Goal: Use online tool/utility: Utilize a website feature to perform a specific function

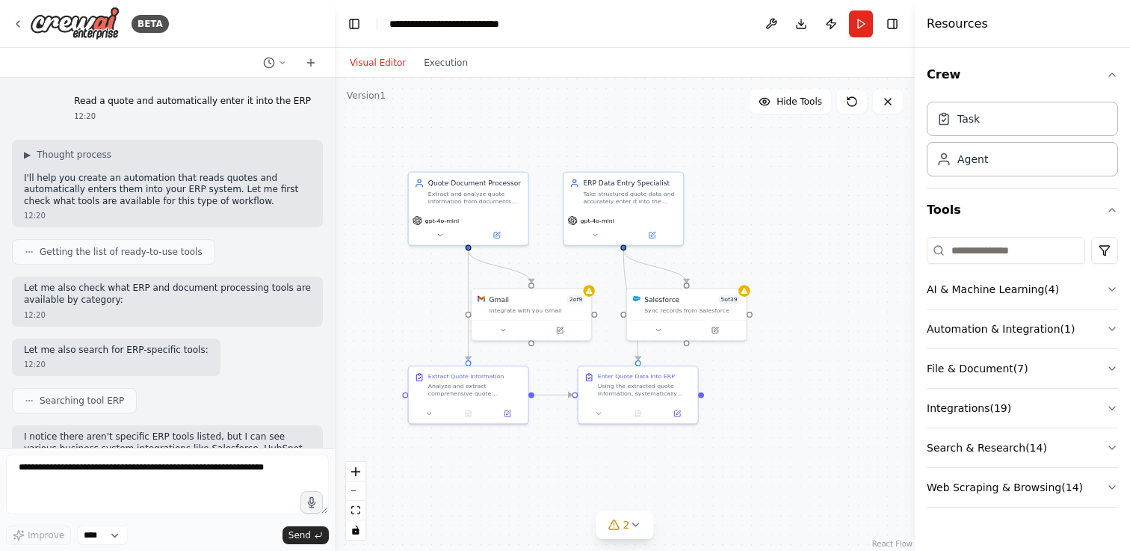
scroll to position [1705, 0]
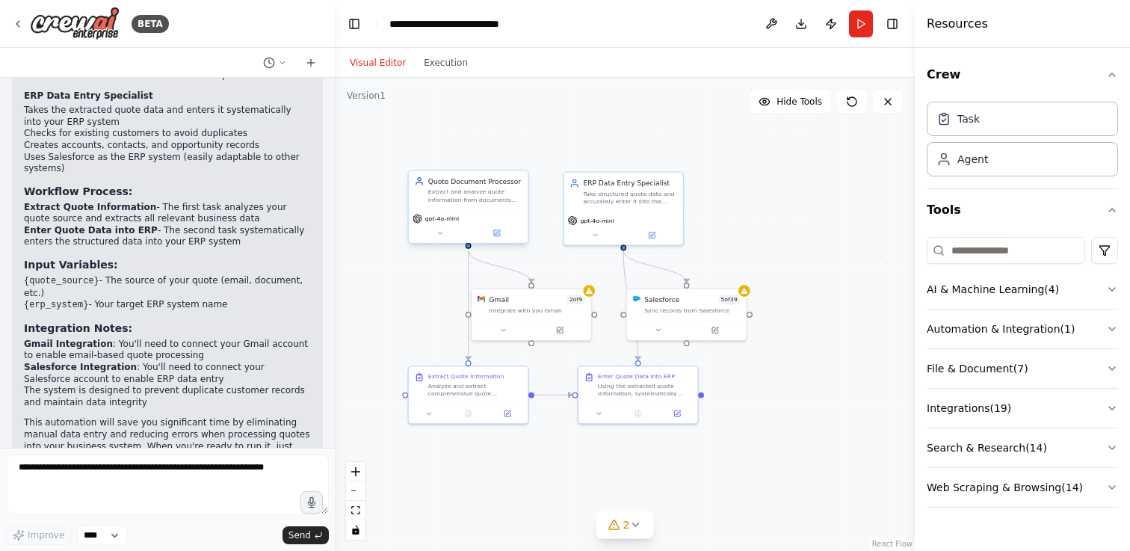
click at [454, 208] on div "Quote Document Processor Extract and analyze quote information from documents (…" at bounding box center [468, 207] width 121 height 74
click at [454, 209] on div "gpt-4o-mini" at bounding box center [469, 226] width 120 height 34
click at [465, 206] on div "Quote Document Processor Extract and analyze quote information from documents (…" at bounding box center [469, 189] width 120 height 39
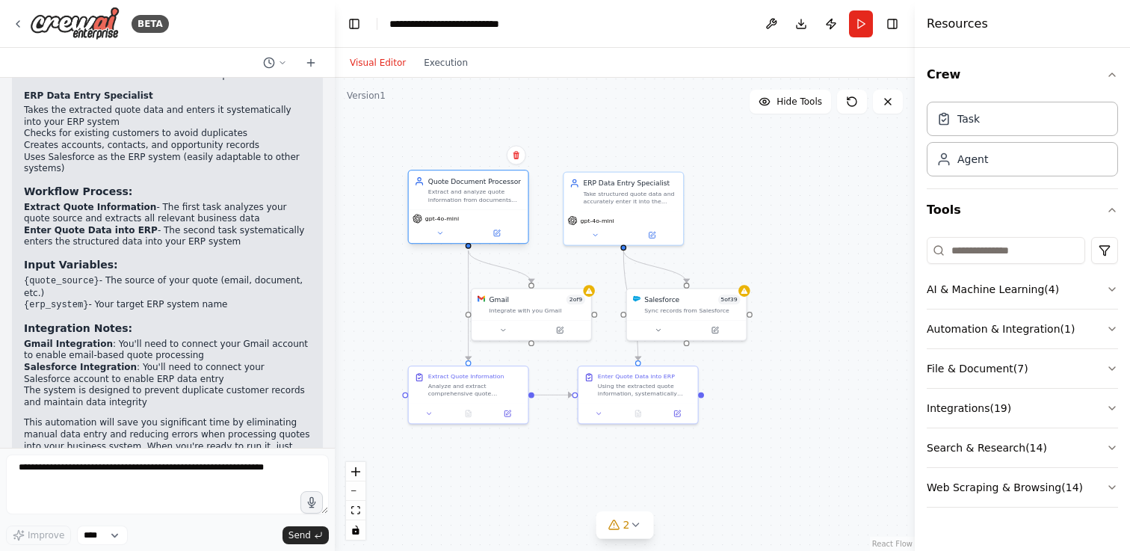
click at [465, 206] on div "Quote Document Processor Extract and analyze quote information from documents (…" at bounding box center [469, 189] width 120 height 39
click at [489, 232] on button at bounding box center [496, 233] width 55 height 12
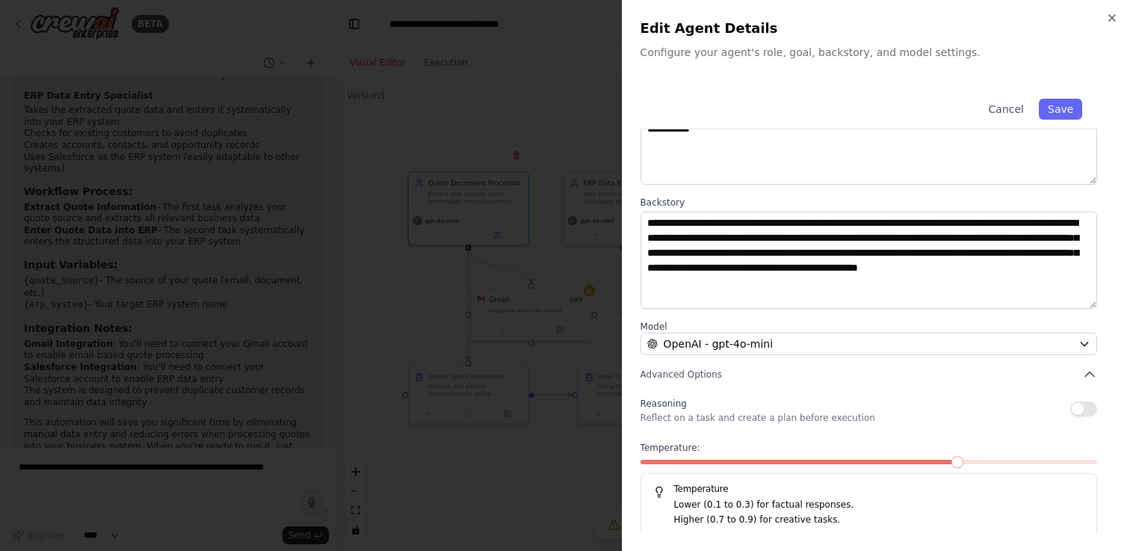
scroll to position [126, 0]
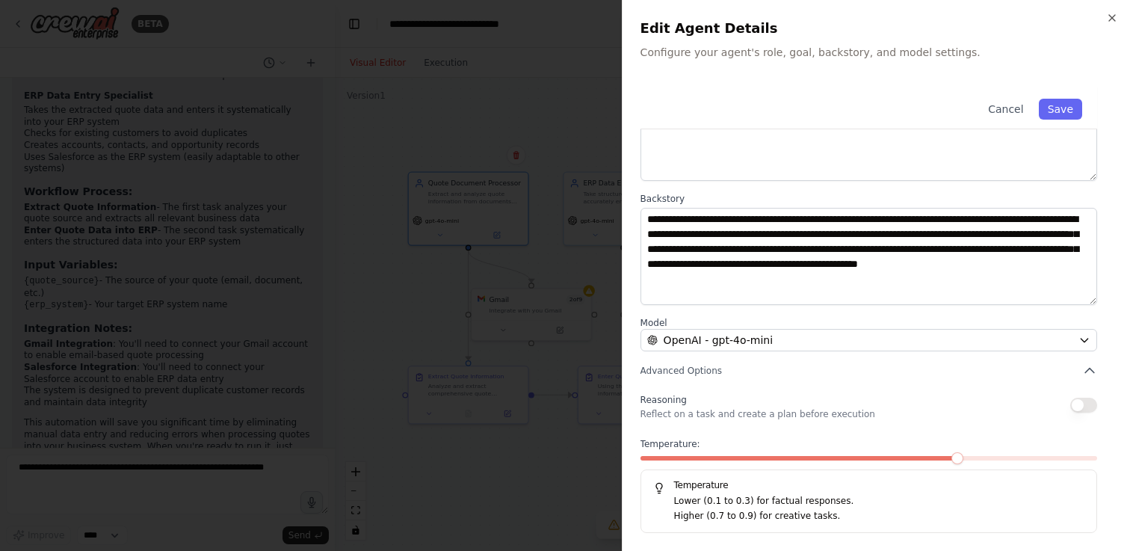
click at [529, 168] on div at bounding box center [565, 275] width 1130 height 551
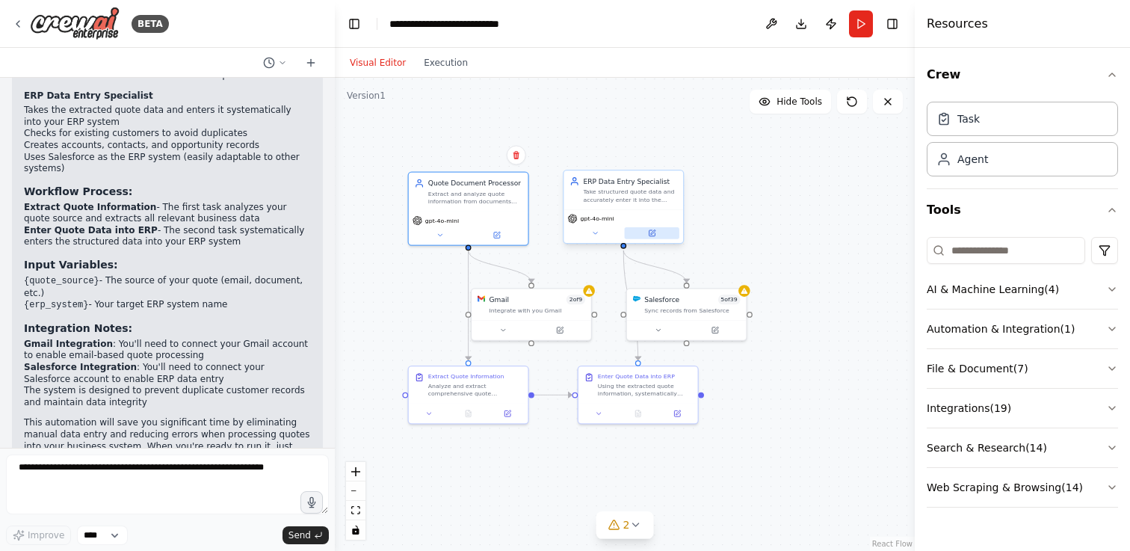
click at [667, 236] on button at bounding box center [652, 233] width 55 height 12
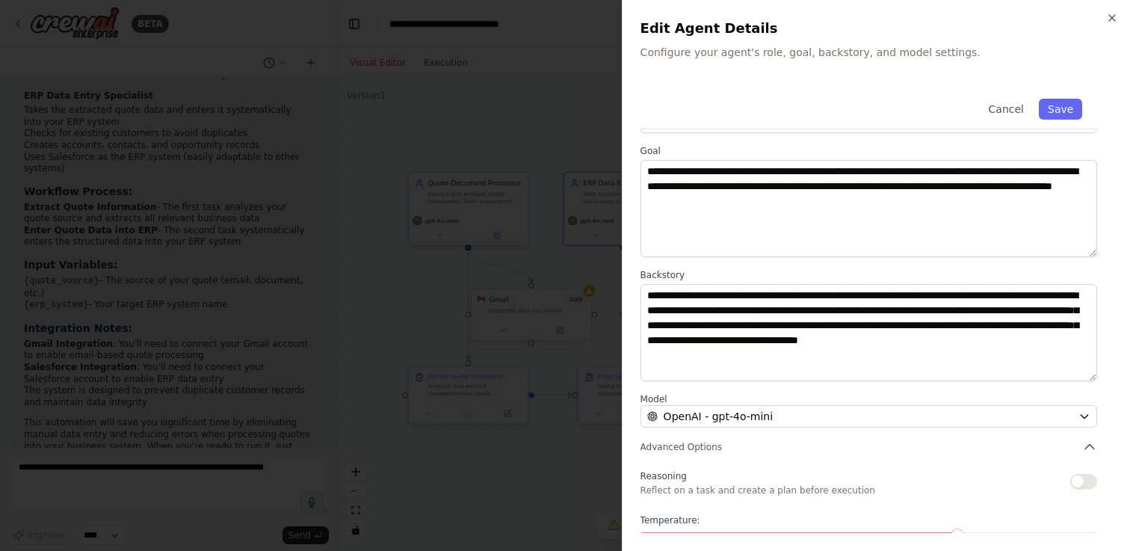
scroll to position [0, 0]
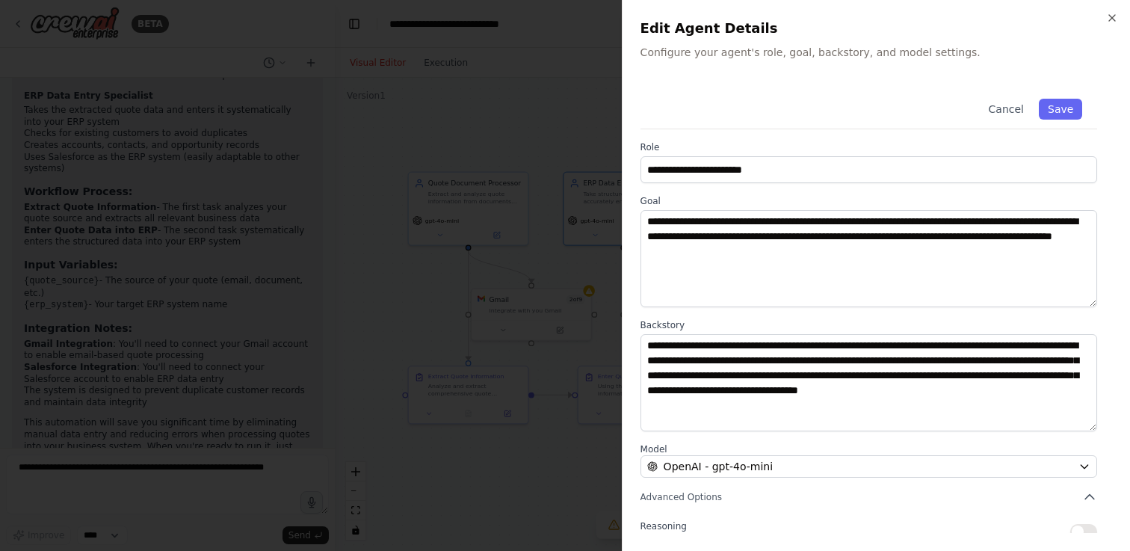
click at [505, 290] on div at bounding box center [565, 275] width 1130 height 551
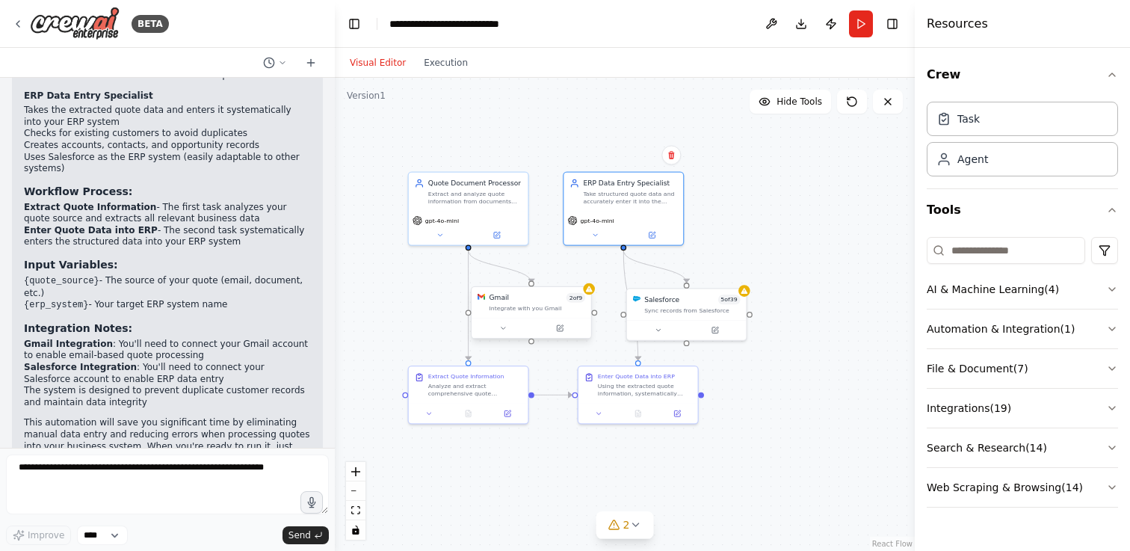
click at [528, 319] on div at bounding box center [532, 328] width 120 height 20
click at [528, 298] on div "Gmail 2 of 9" at bounding box center [537, 298] width 96 height 10
click at [571, 333] on button at bounding box center [559, 328] width 55 height 12
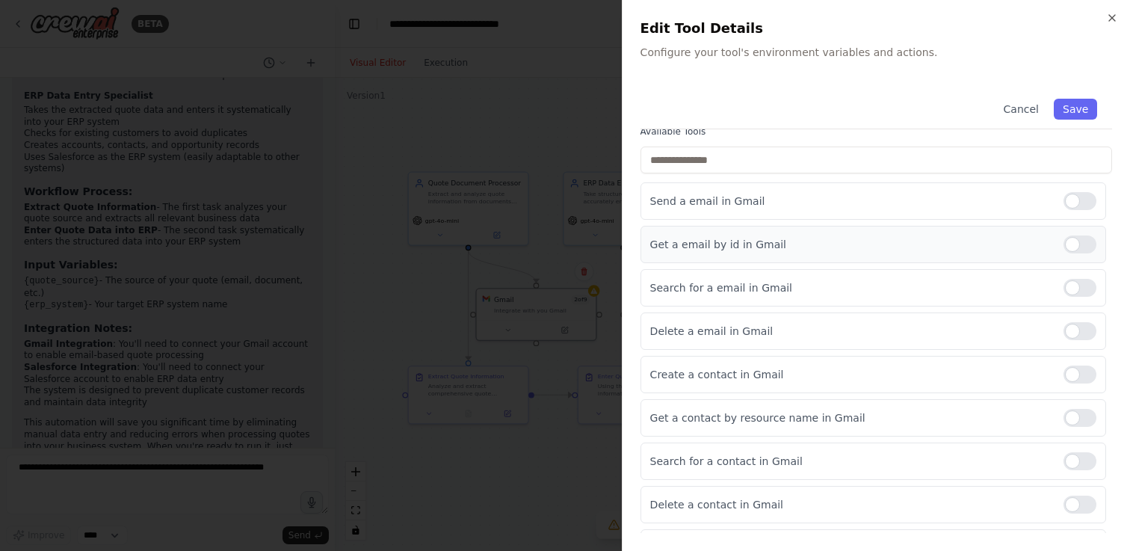
scroll to position [177, 0]
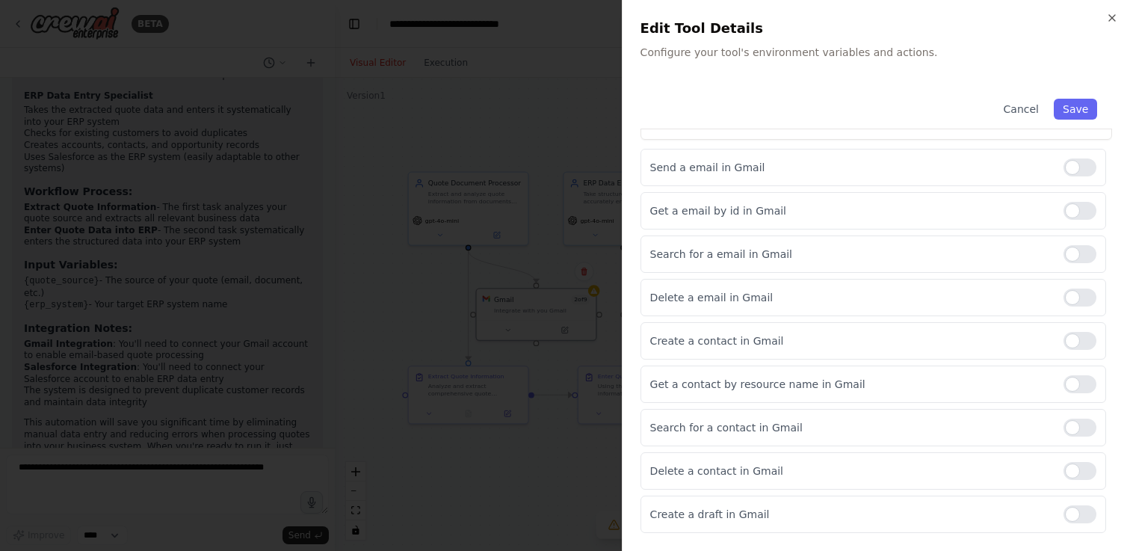
click at [441, 305] on div at bounding box center [565, 275] width 1130 height 551
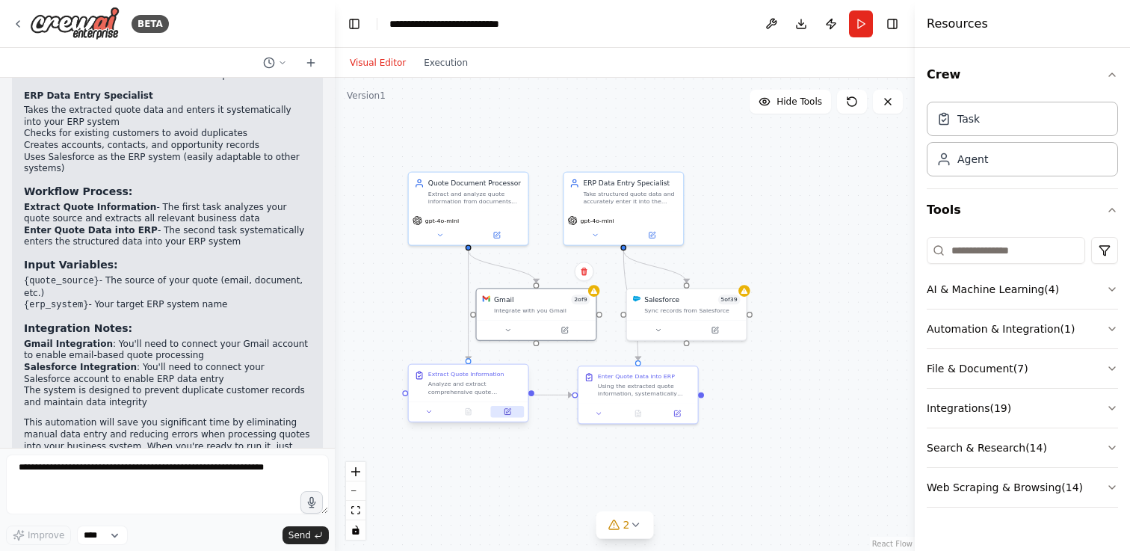
click at [509, 413] on icon at bounding box center [507, 412] width 6 height 6
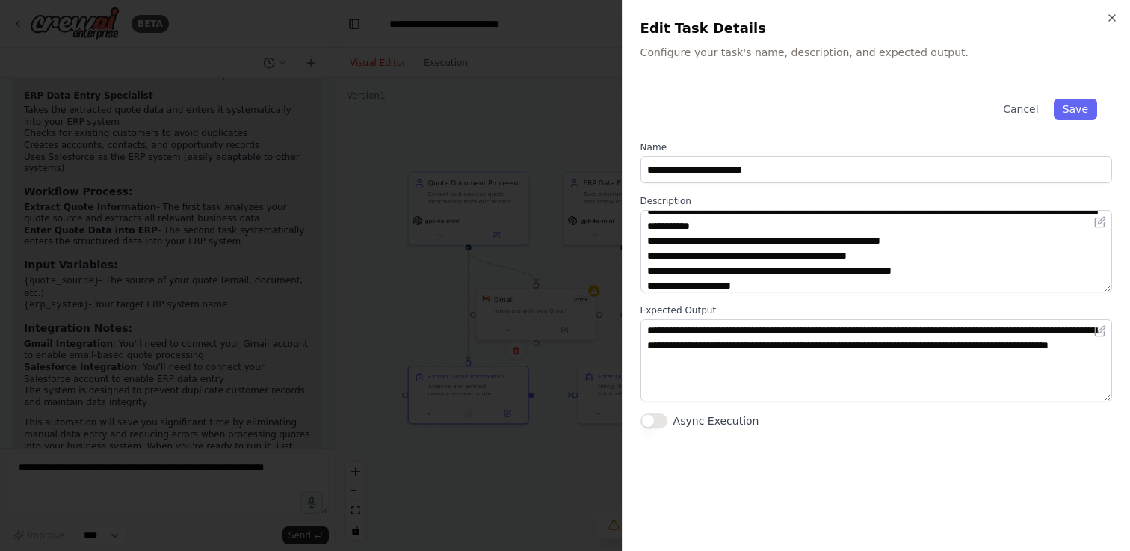
scroll to position [0, 0]
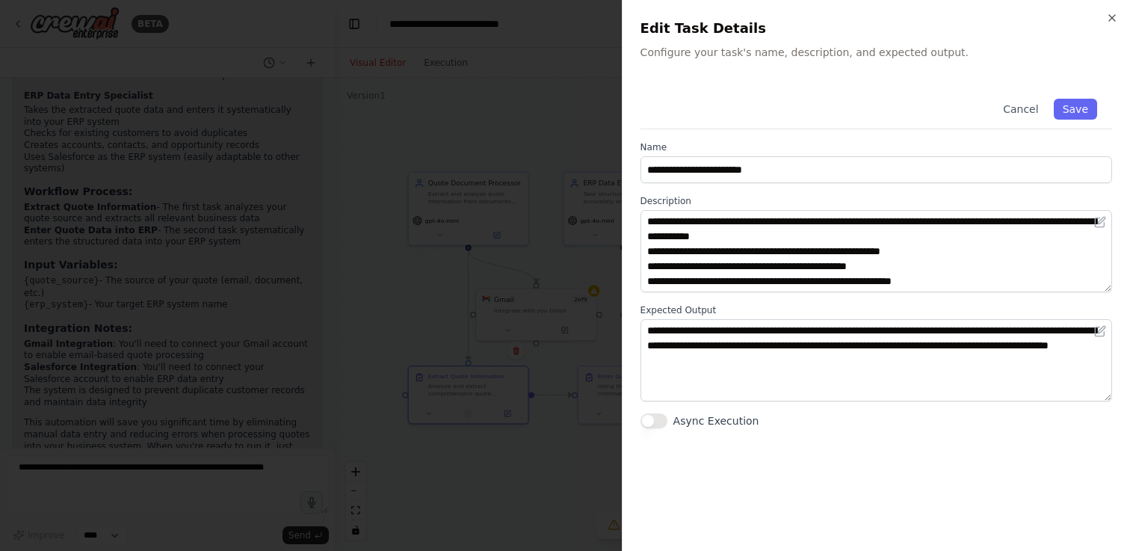
click at [521, 292] on div at bounding box center [565, 275] width 1130 height 551
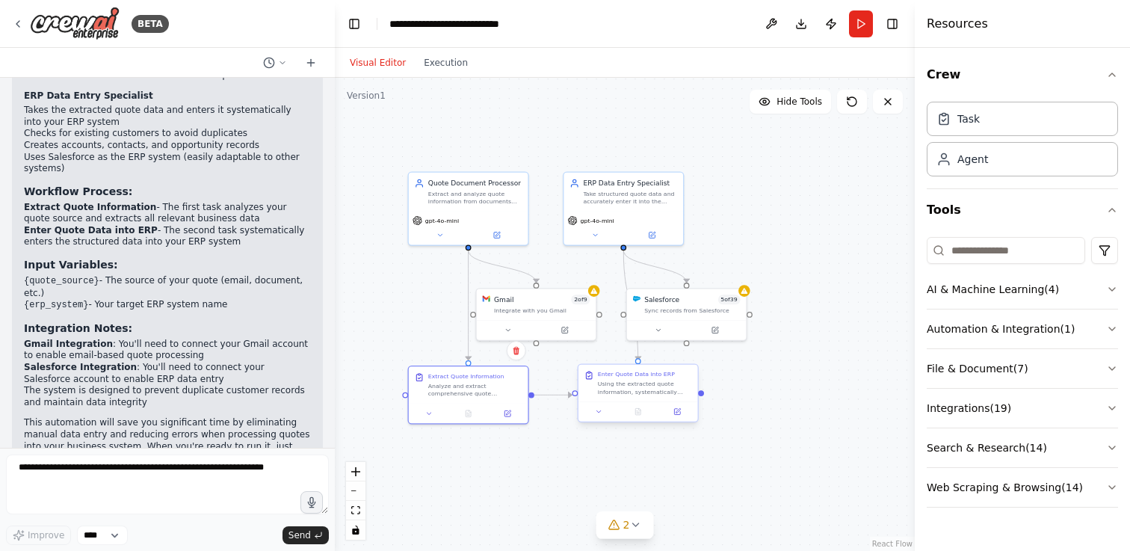
click at [662, 383] on div "Using the extracted quote information, systematically enter the data into the {…" at bounding box center [645, 388] width 94 height 16
click at [661, 413] on button at bounding box center [678, 412] width 34 height 12
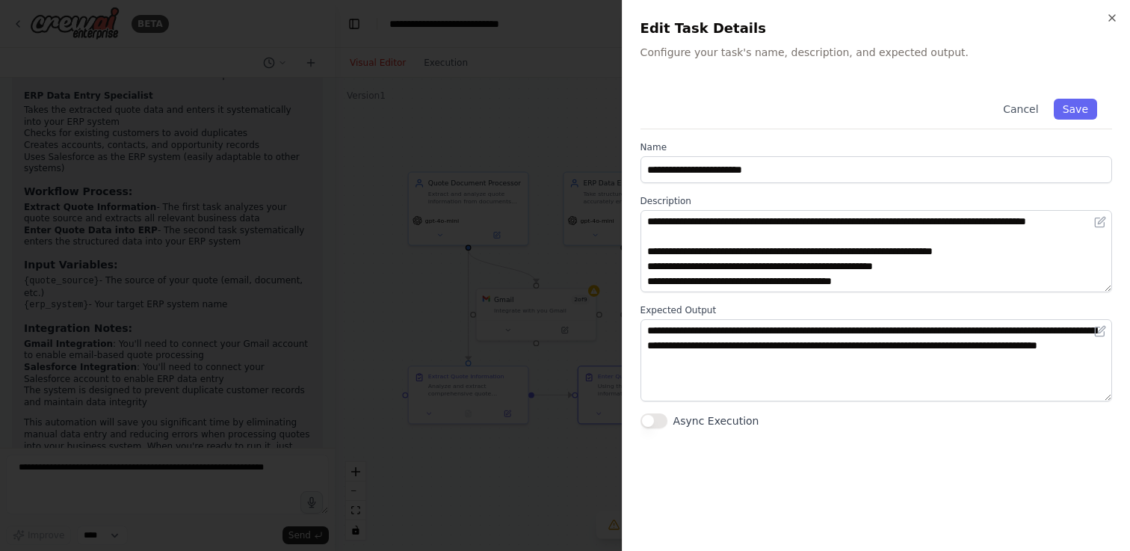
click at [589, 267] on div at bounding box center [565, 275] width 1130 height 551
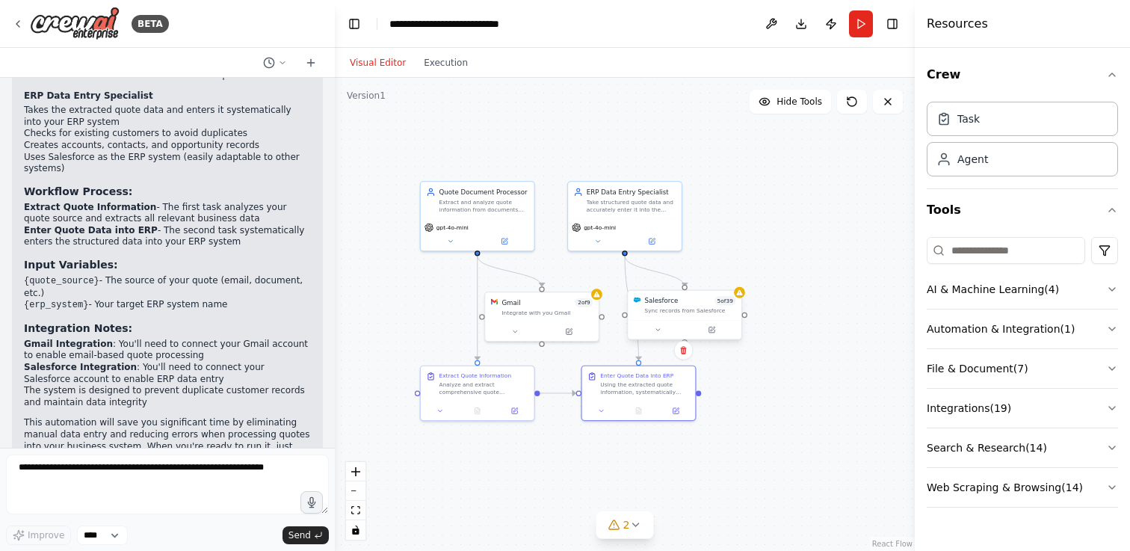
click at [717, 319] on div "Salesforce 5 of 39 Sync records from Salesforce" at bounding box center [685, 305] width 114 height 29
click at [768, 407] on div ".deletable-edge-delete-btn { width: 20px; height: 20px; border: 0px solid #ffff…" at bounding box center [625, 314] width 580 height 473
click at [621, 531] on div "2" at bounding box center [619, 524] width 22 height 15
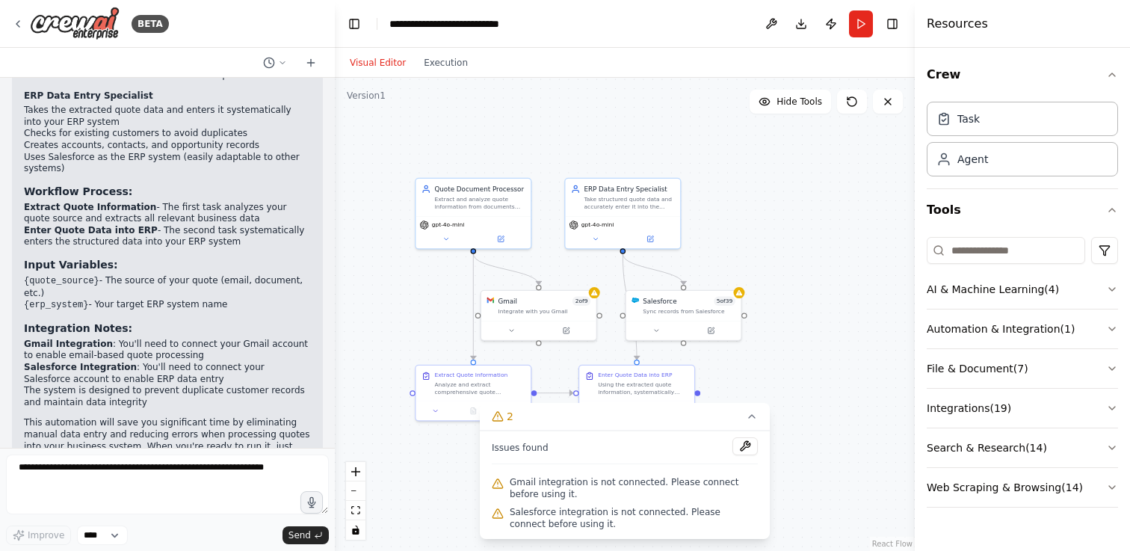
click at [614, 499] on span "Gmail integration is not connected. Please connect before using it." at bounding box center [634, 488] width 248 height 24
click at [662, 248] on div "ERP Data Entry Specialist Take structured quote data and accurately enter it in…" at bounding box center [622, 214] width 117 height 72
click at [443, 64] on button "Execution" at bounding box center [446, 63] width 62 height 18
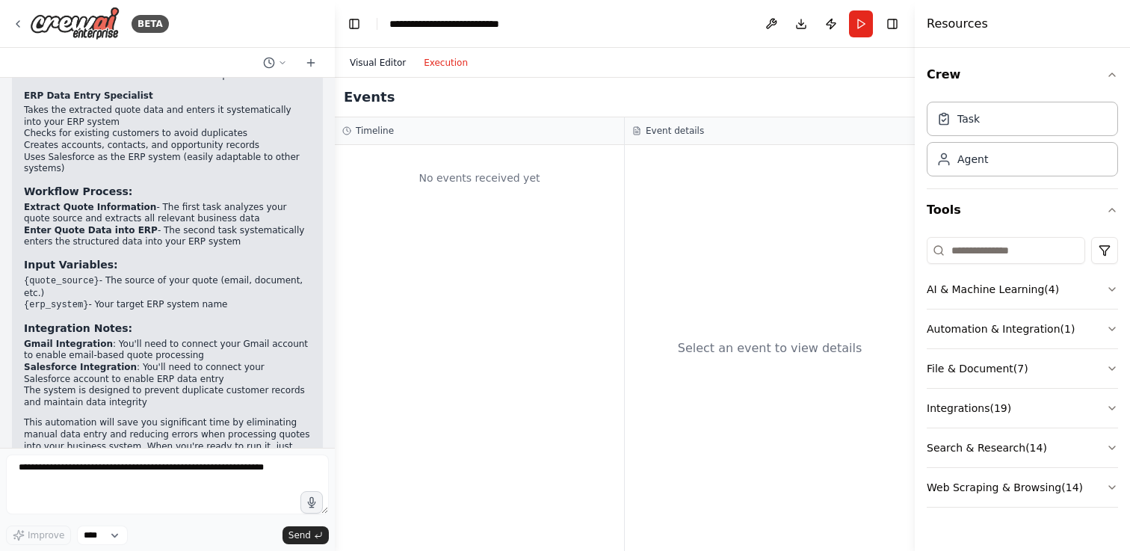
click at [398, 66] on button "Visual Editor" at bounding box center [378, 63] width 74 height 18
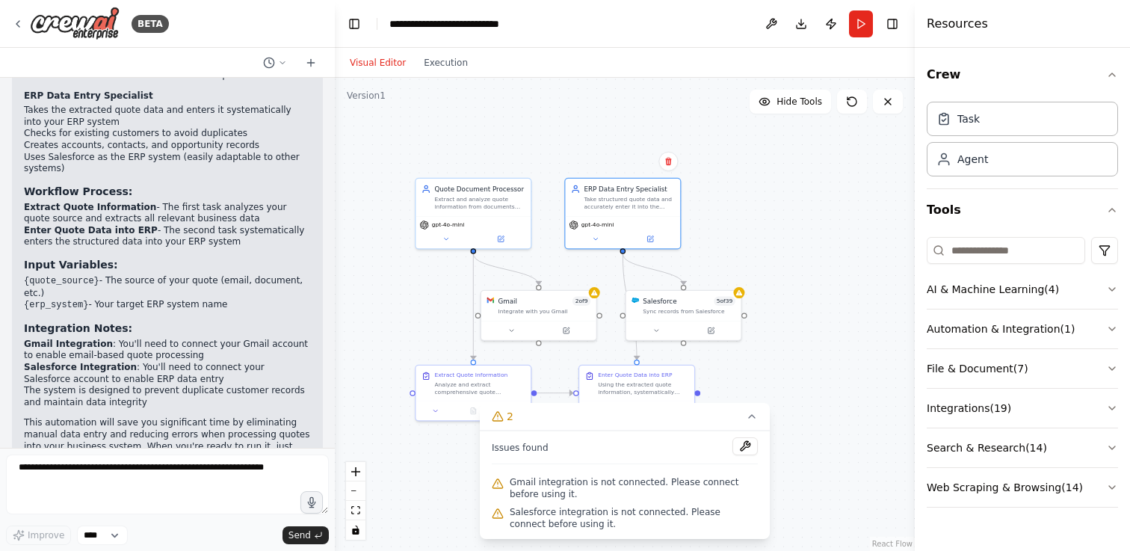
click at [681, 350] on div ".deletable-edge-delete-btn { width: 20px; height: 20px; border: 0px solid #ffff…" at bounding box center [625, 314] width 580 height 473
click at [707, 327] on button at bounding box center [715, 328] width 53 height 11
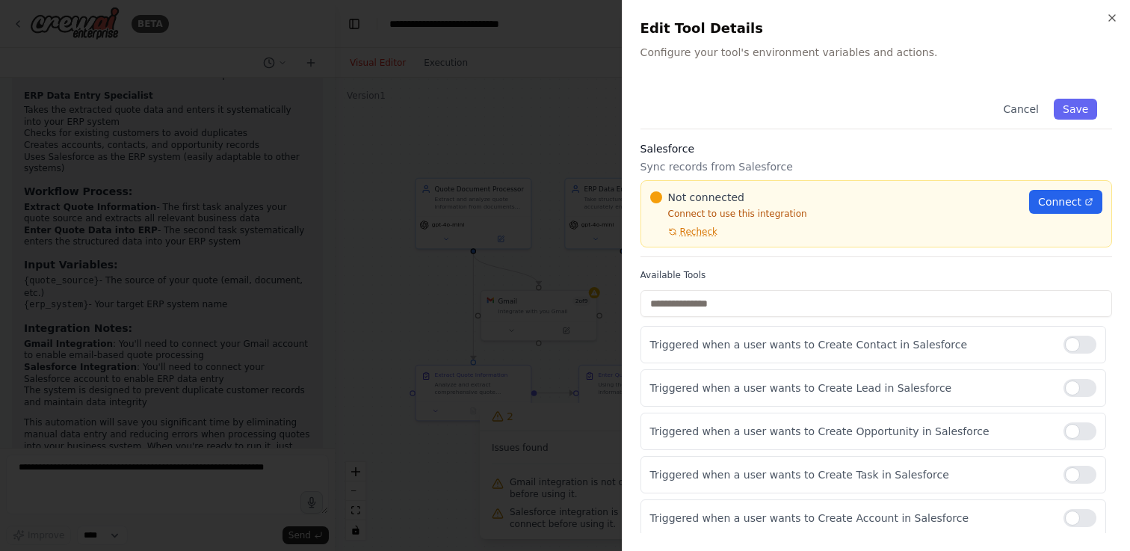
click at [549, 126] on div at bounding box center [565, 275] width 1130 height 551
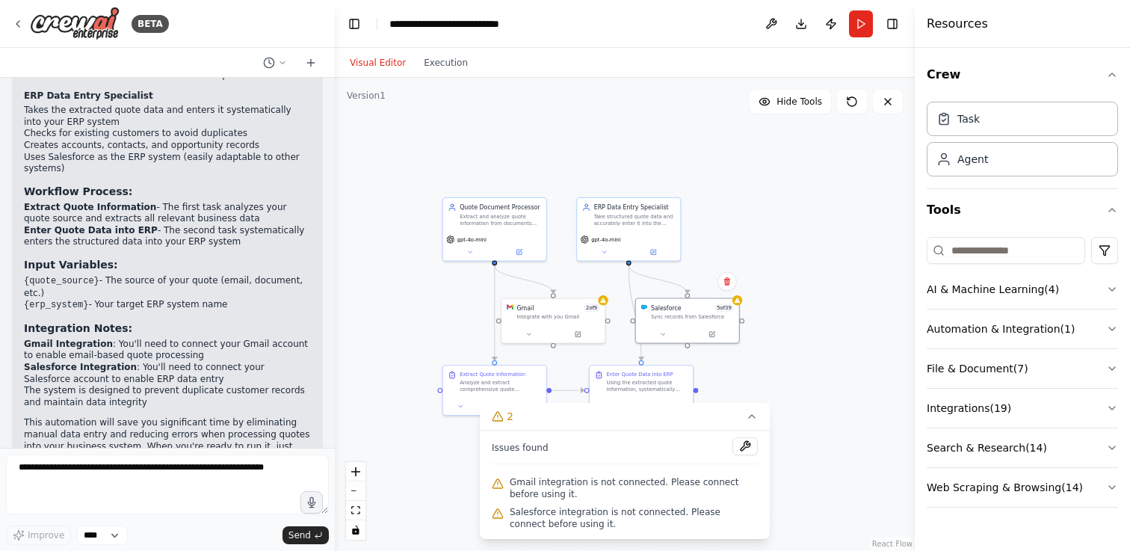
click at [781, 407] on div ".deletable-edge-delete-btn { width: 20px; height: 20px; border: 0px solid #ffff…" at bounding box center [625, 314] width 580 height 473
click at [662, 401] on button at bounding box center [675, 405] width 29 height 10
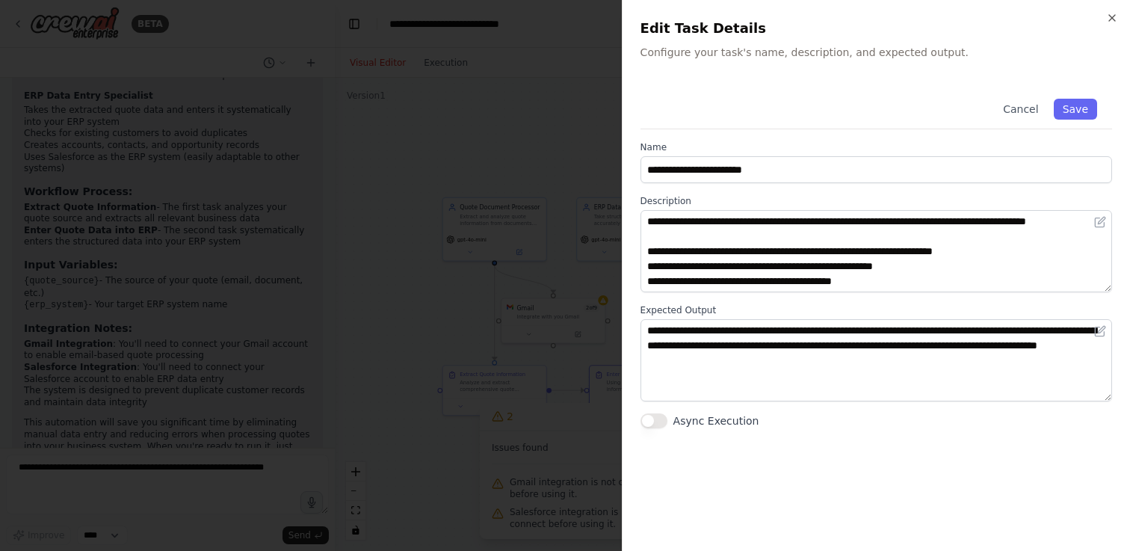
click at [543, 259] on div at bounding box center [565, 275] width 1130 height 551
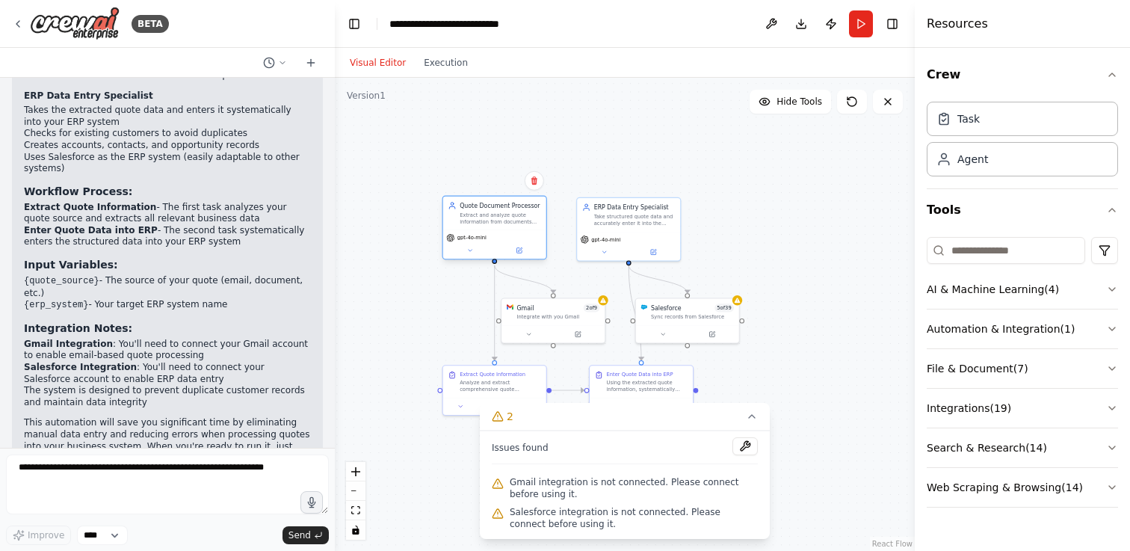
click at [489, 224] on div "Extract and analyze quote information from documents (PDF, email, or other form…" at bounding box center [500, 217] width 81 height 13
click at [520, 252] on icon at bounding box center [518, 250] width 5 height 5
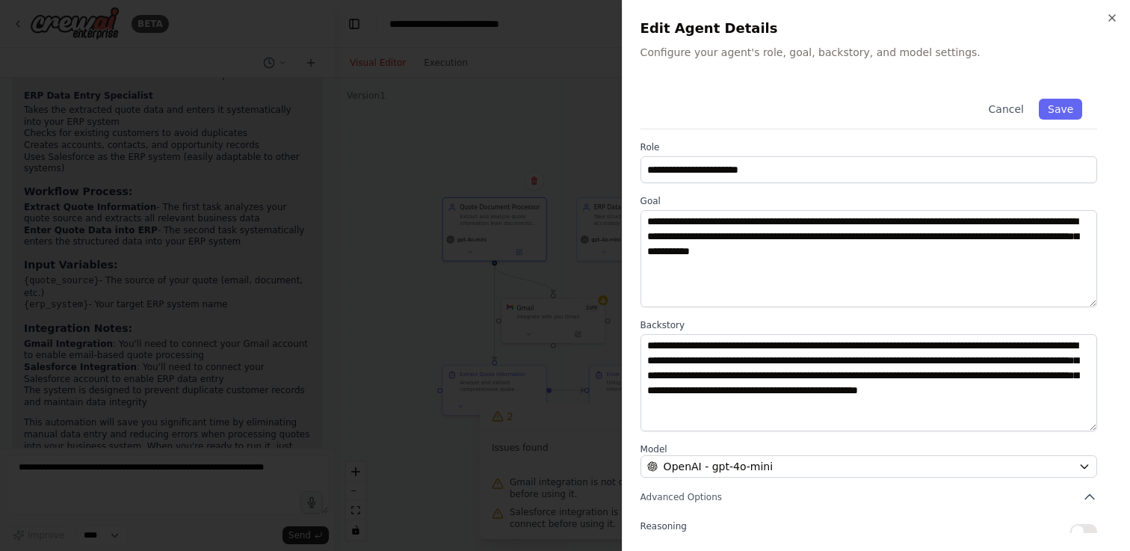
click at [500, 202] on div at bounding box center [565, 275] width 1130 height 551
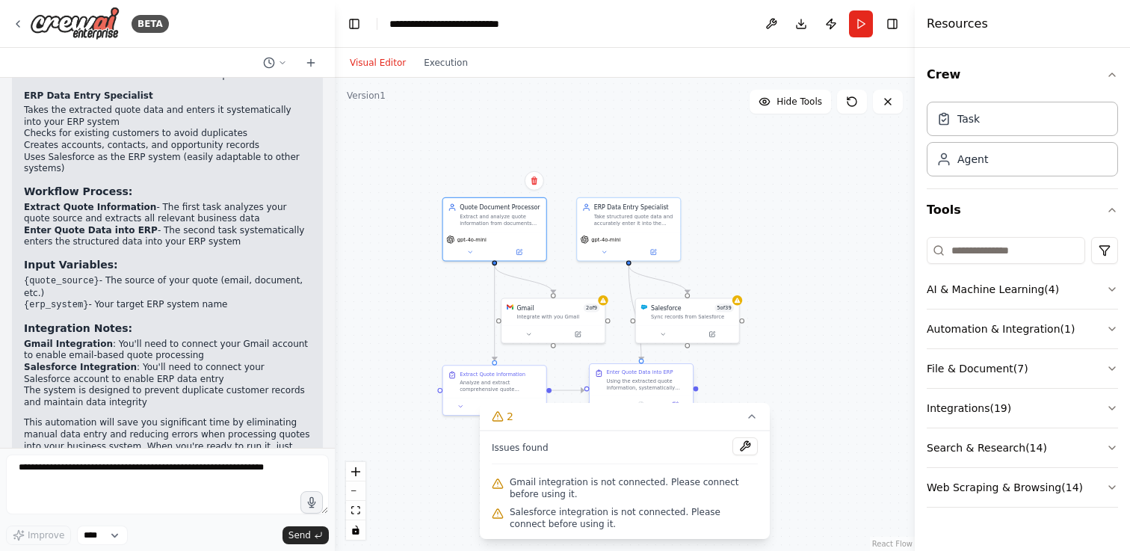
click at [614, 387] on div "Using the extracted quote information, systematically enter the data into the {…" at bounding box center [646, 383] width 81 height 13
click at [655, 380] on div "Using the extracted quote information, systematically enter the data into the {…" at bounding box center [646, 383] width 81 height 13
click at [535, 319] on div "Gmail 2 of 9 Integrate with you Gmail" at bounding box center [552, 310] width 103 height 27
click at [585, 339] on div at bounding box center [552, 332] width 103 height 17
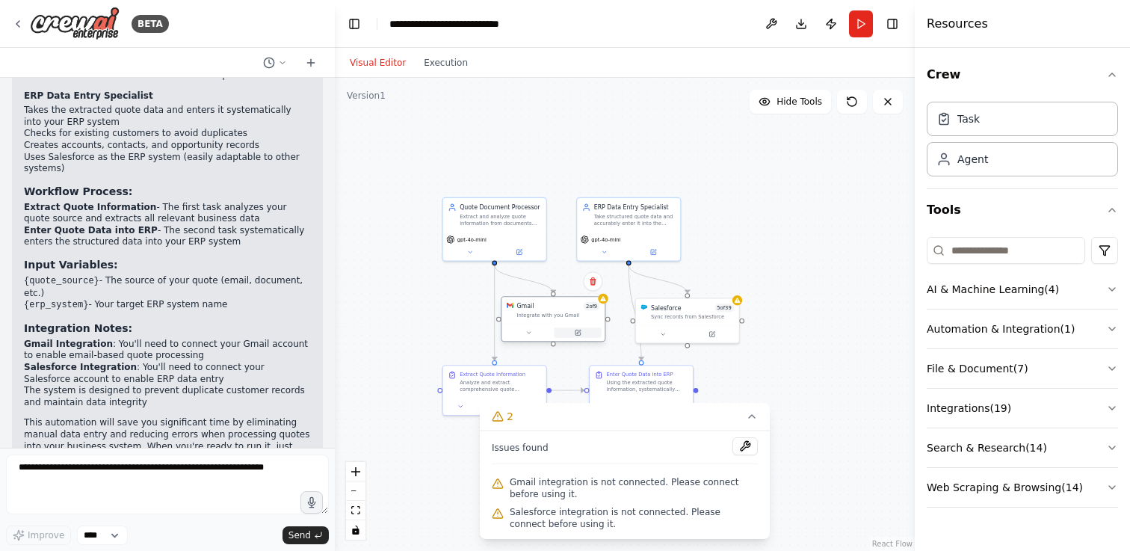
click at [578, 331] on icon at bounding box center [579, 332] width 4 height 4
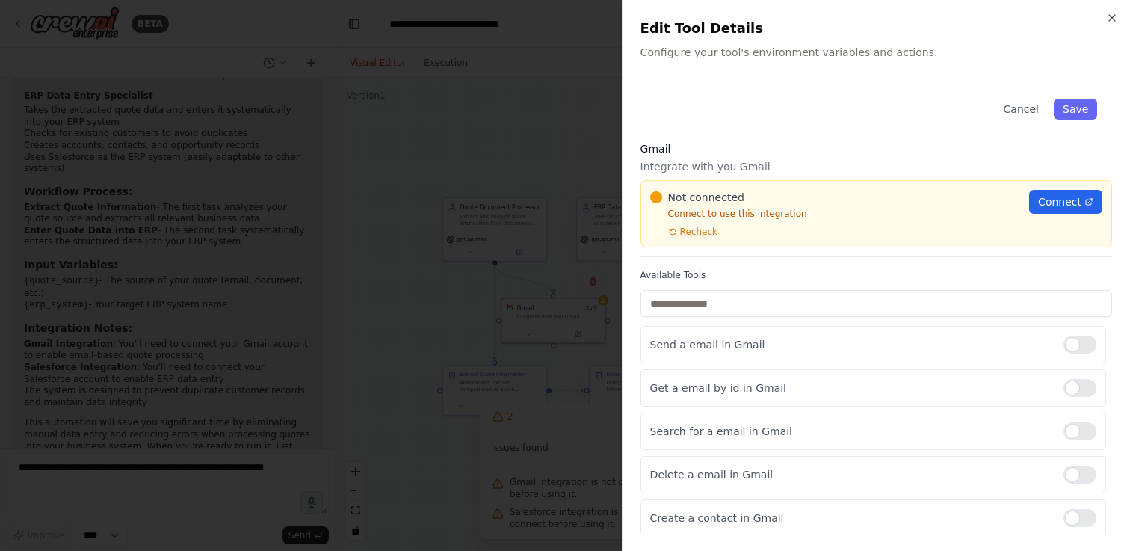
click at [570, 312] on div at bounding box center [565, 275] width 1130 height 551
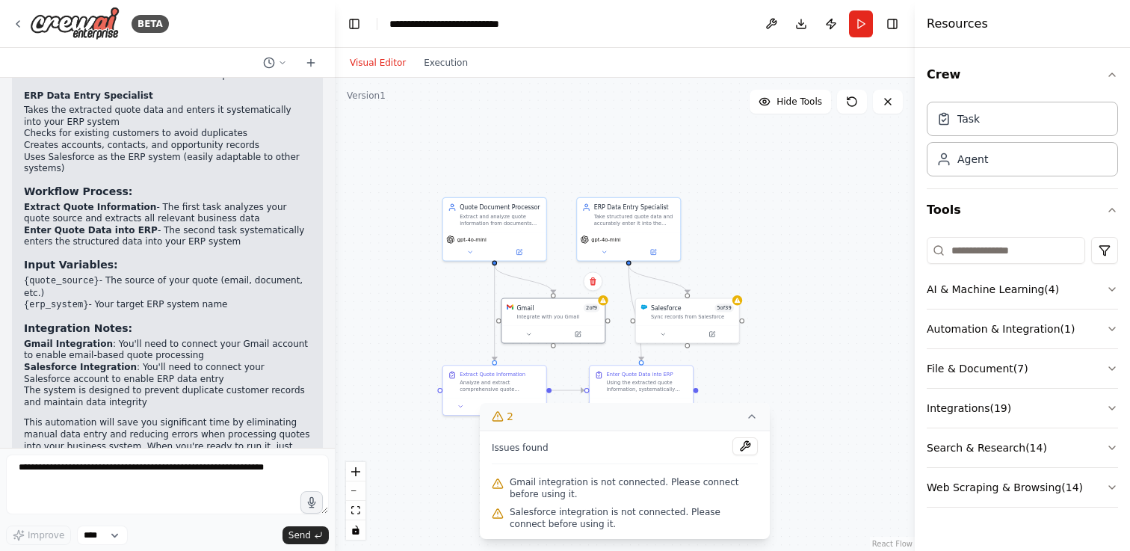
click at [676, 405] on button "2" at bounding box center [625, 417] width 290 height 28
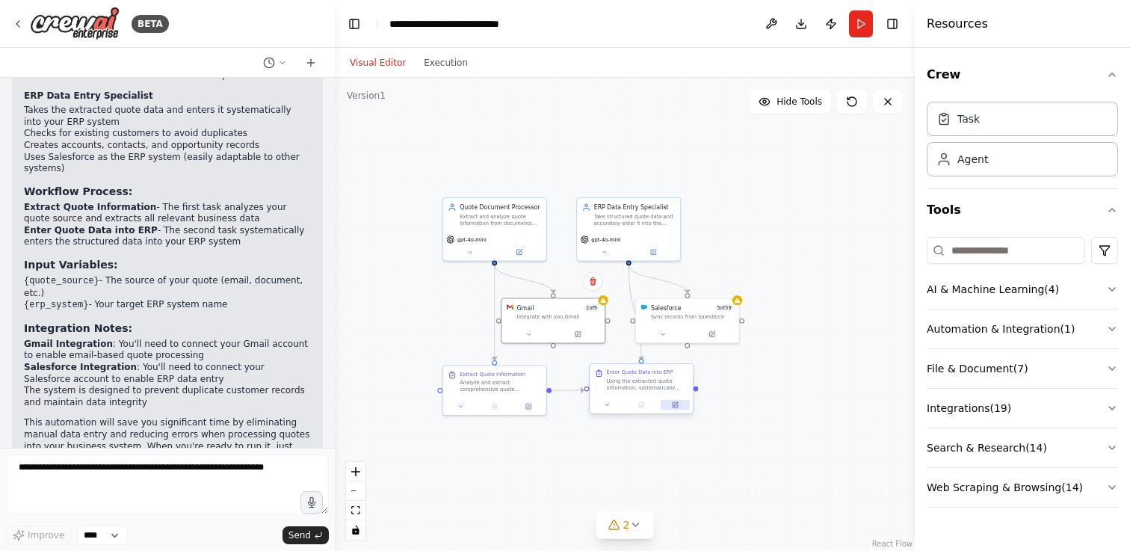
click at [676, 400] on button at bounding box center [675, 405] width 29 height 10
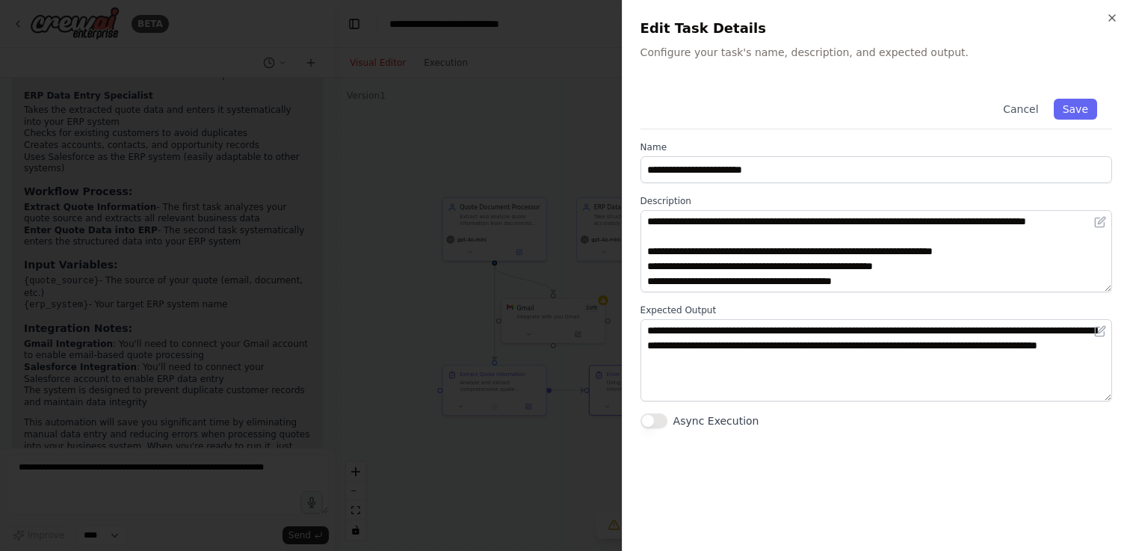
click at [571, 194] on div at bounding box center [565, 275] width 1130 height 551
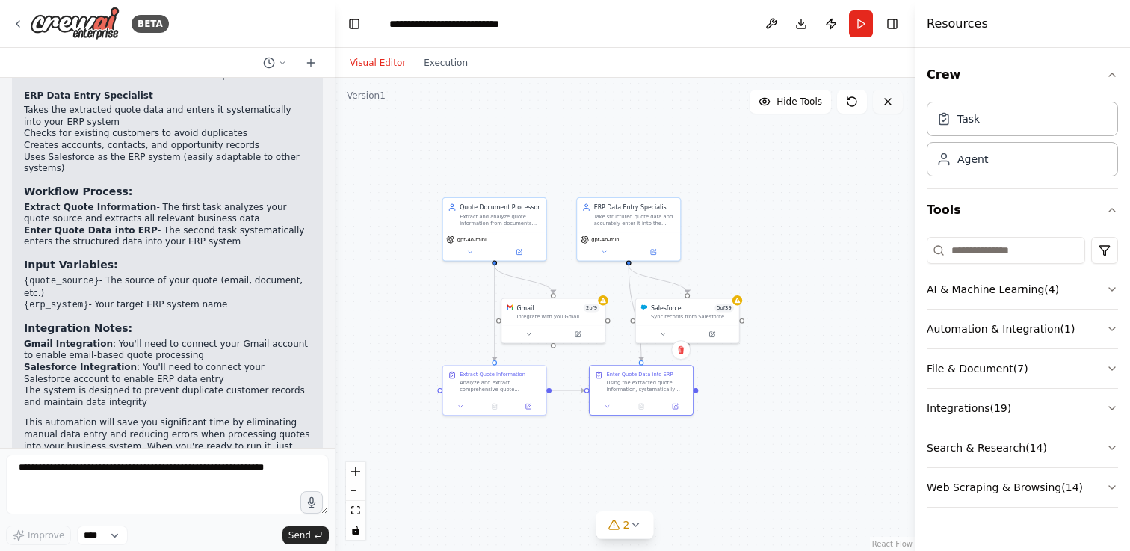
click at [889, 102] on icon at bounding box center [888, 102] width 12 height 12
click at [823, 23] on button "Publish" at bounding box center [831, 23] width 24 height 27
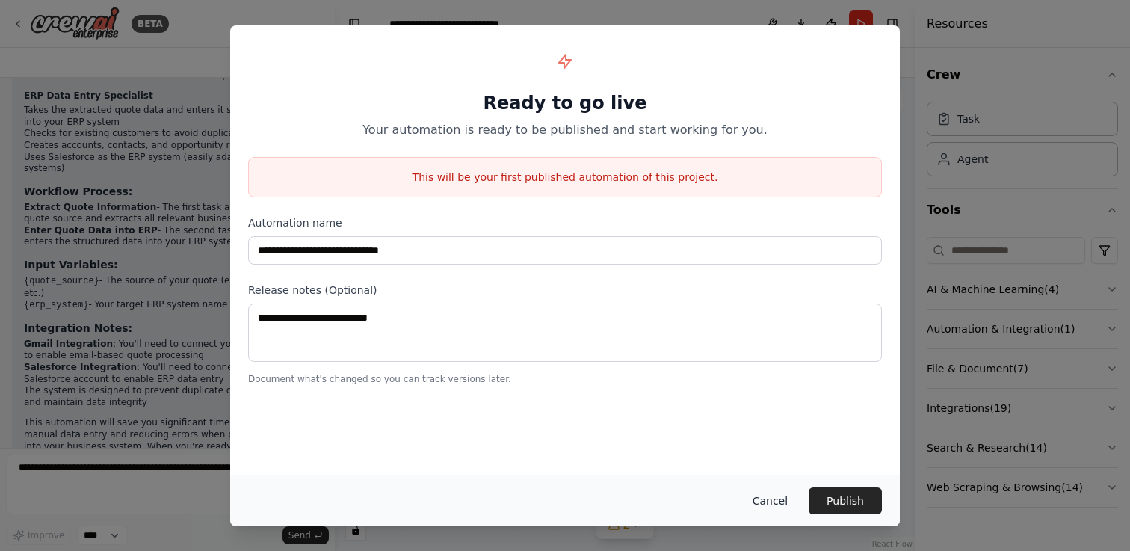
click at [780, 509] on button "Cancel" at bounding box center [770, 500] width 59 height 27
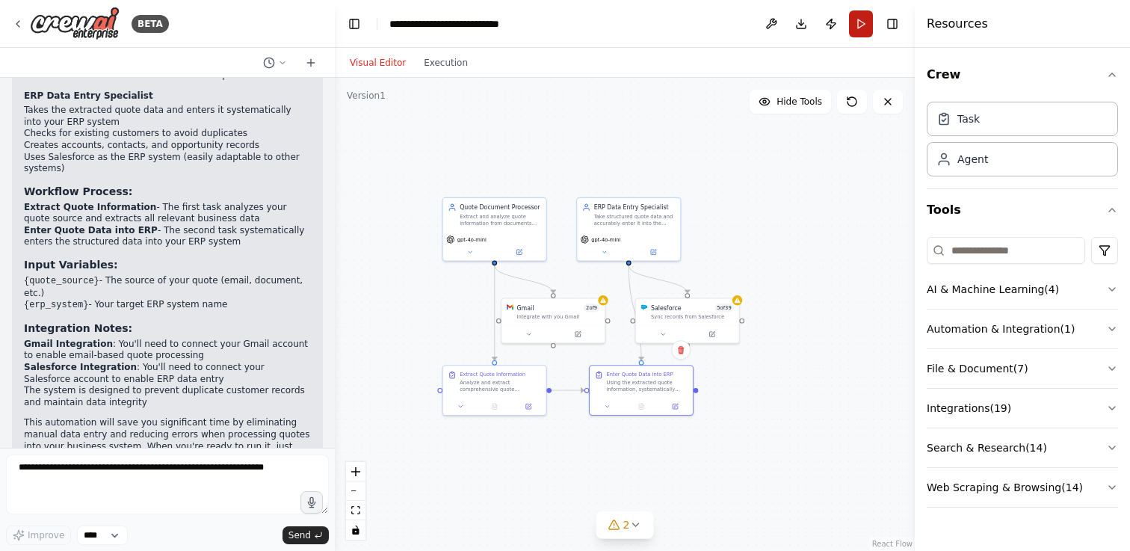
click at [865, 34] on button "Run" at bounding box center [861, 23] width 24 height 27
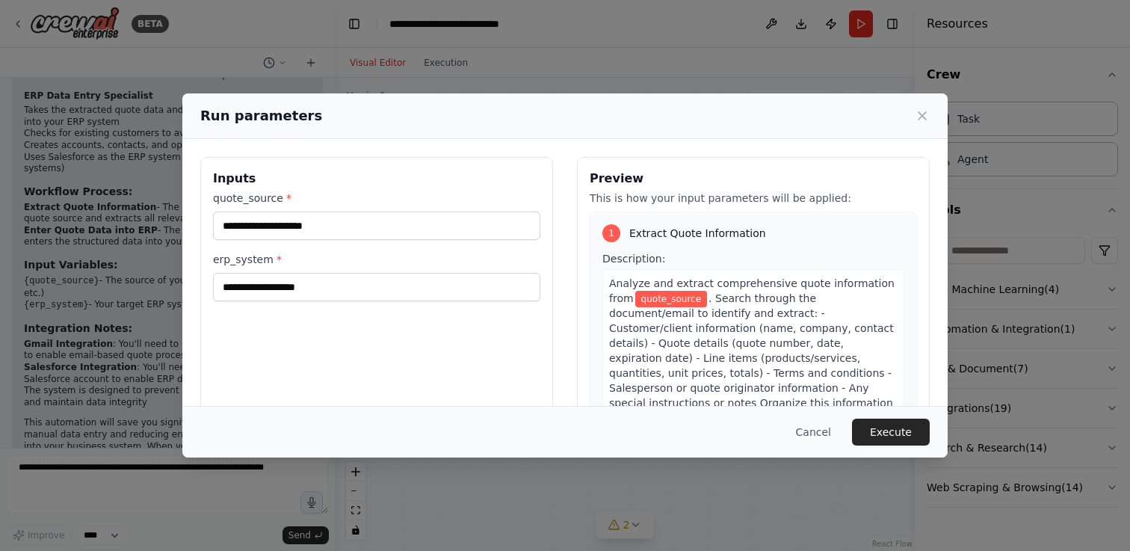
drag, startPoint x: 903, startPoint y: 433, endPoint x: 806, endPoint y: 321, distance: 148.3
click at [806, 325] on div "Run parameters Inputs quote_source * erp_system * Preview This is how your inpu…" at bounding box center [564, 274] width 765 height 363
click at [406, 227] on input "quote_source *" at bounding box center [376, 225] width 327 height 28
click at [368, 303] on div "Inputs quote_source * erp_system *" at bounding box center [376, 334] width 353 height 354
click at [362, 288] on input "erp_system *" at bounding box center [376, 287] width 327 height 28
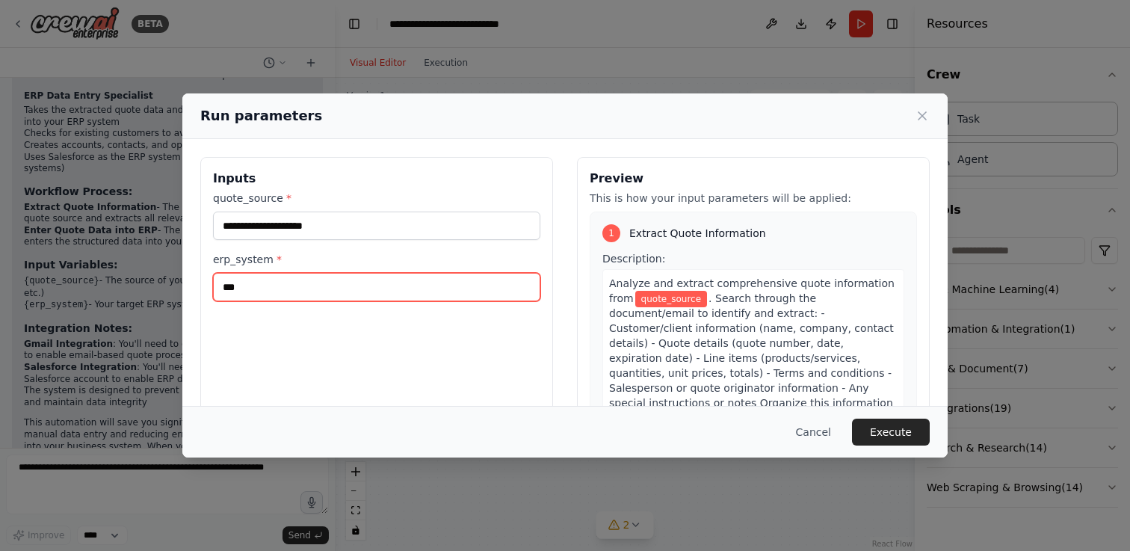
type input "***"
drag, startPoint x: 913, startPoint y: 115, endPoint x: 859, endPoint y: 196, distance: 97.4
click at [912, 120] on div "Run parameters" at bounding box center [564, 115] width 729 height 21
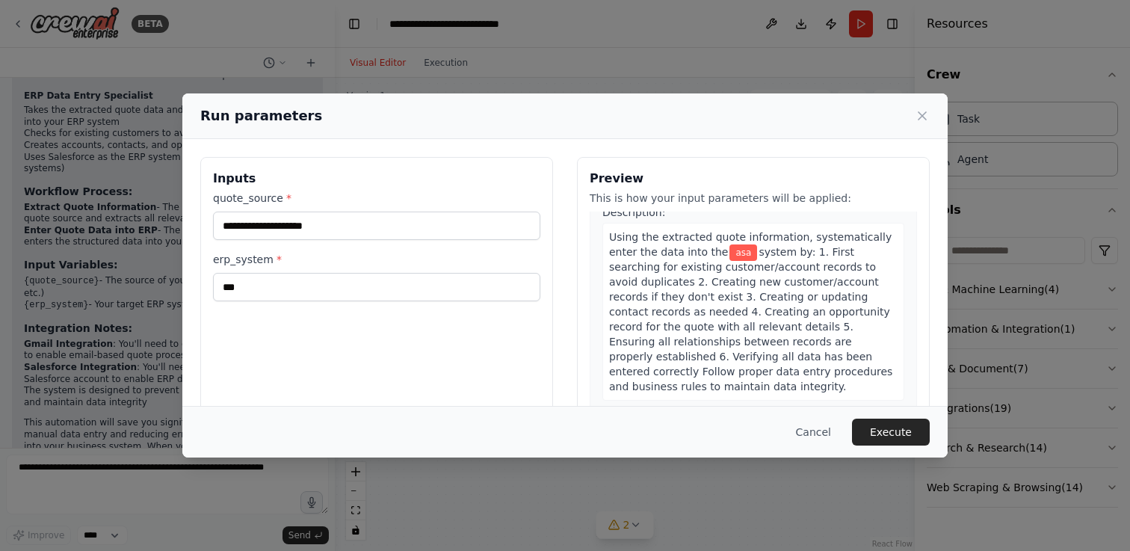
scroll to position [123, 0]
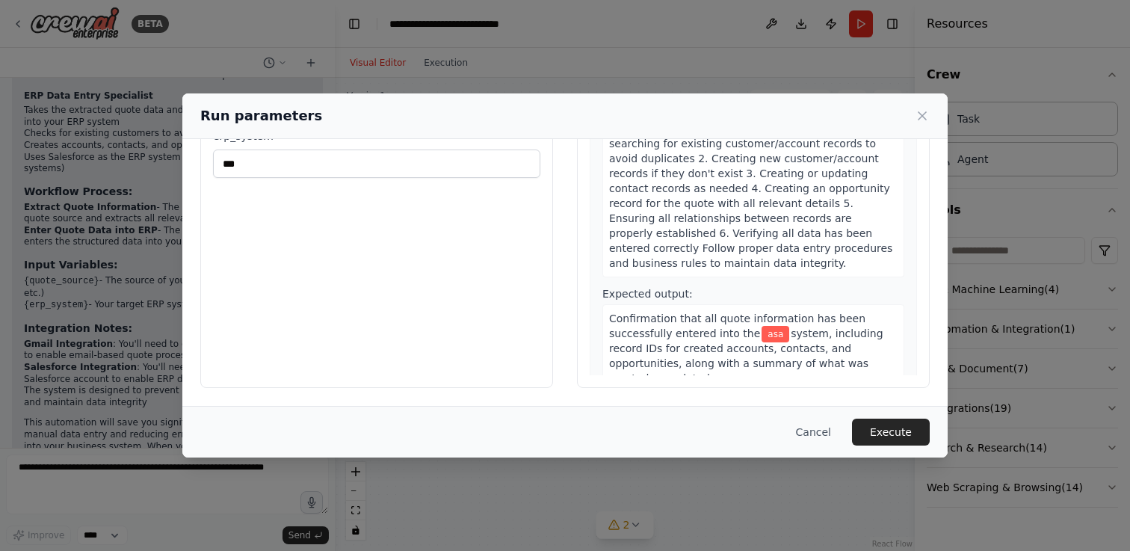
click at [912, 121] on div "Run parameters" at bounding box center [564, 115] width 729 height 21
click at [922, 120] on icon at bounding box center [922, 115] width 15 height 15
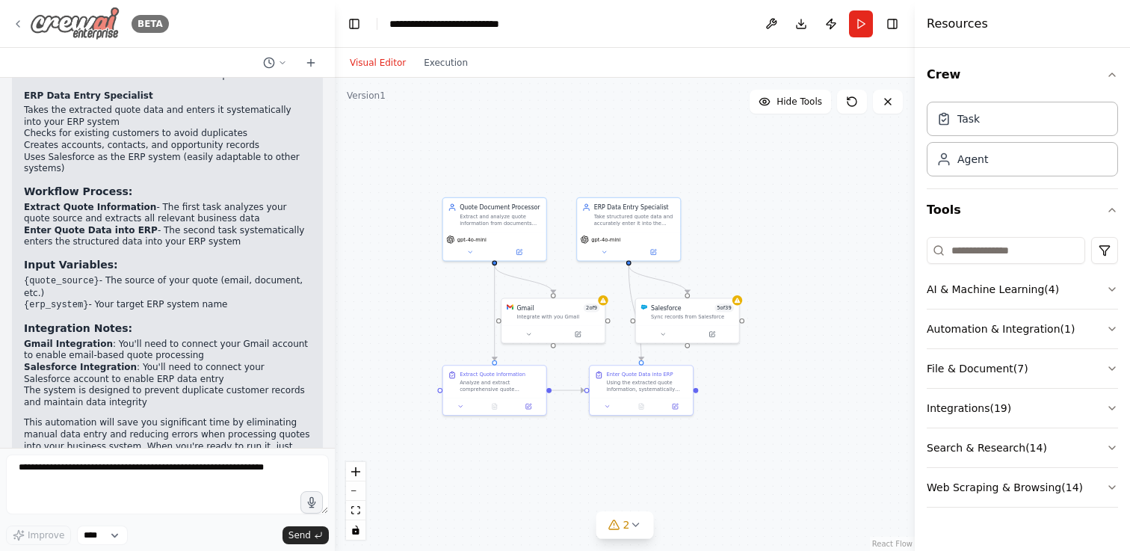
click at [19, 23] on icon at bounding box center [18, 24] width 12 height 12
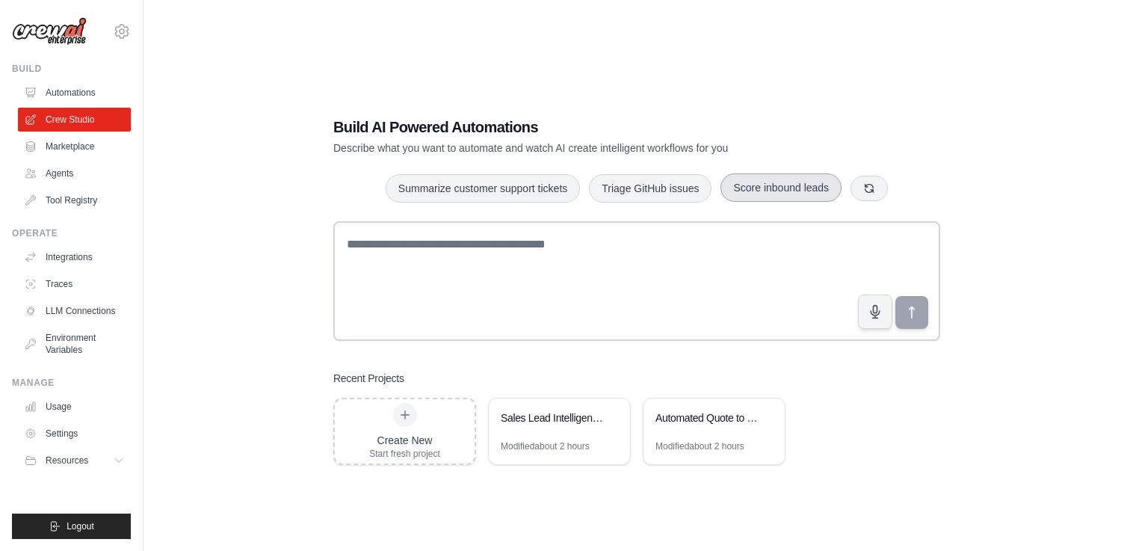
click at [775, 188] on button "Score inbound leads" at bounding box center [780, 187] width 121 height 28
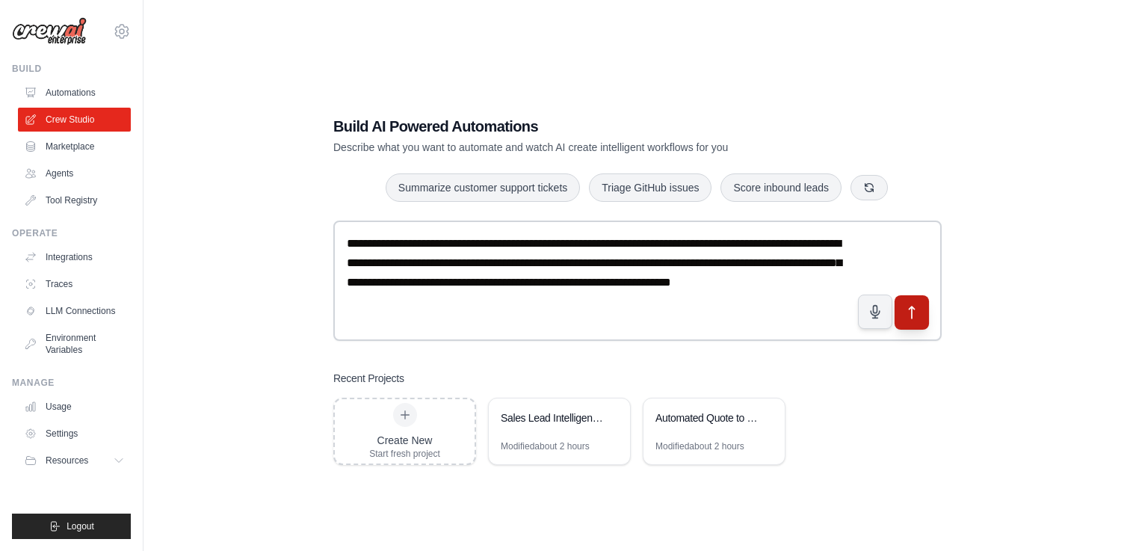
click at [921, 312] on button "submit" at bounding box center [911, 312] width 34 height 34
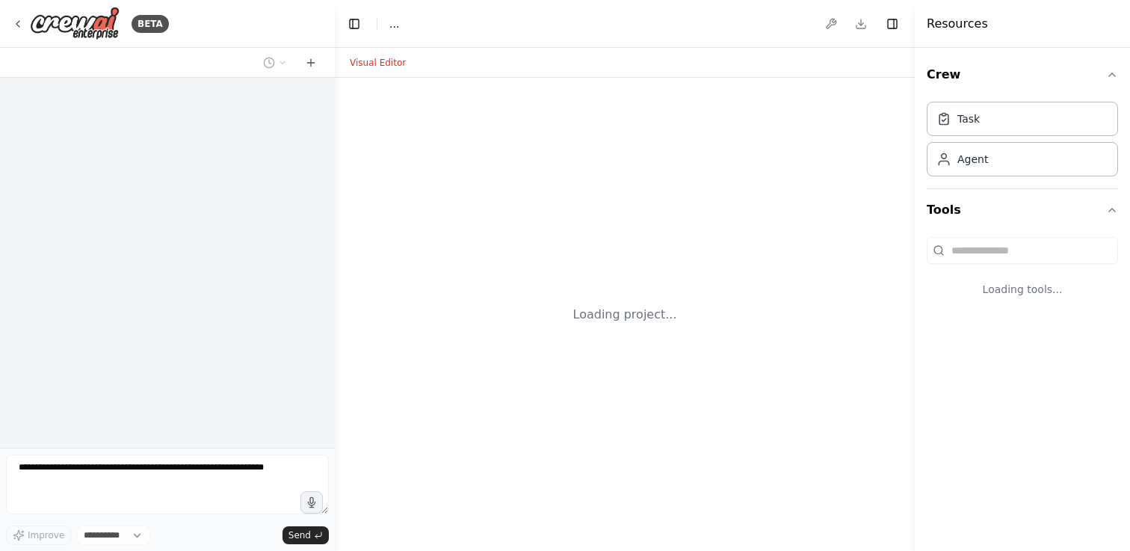
select select "****"
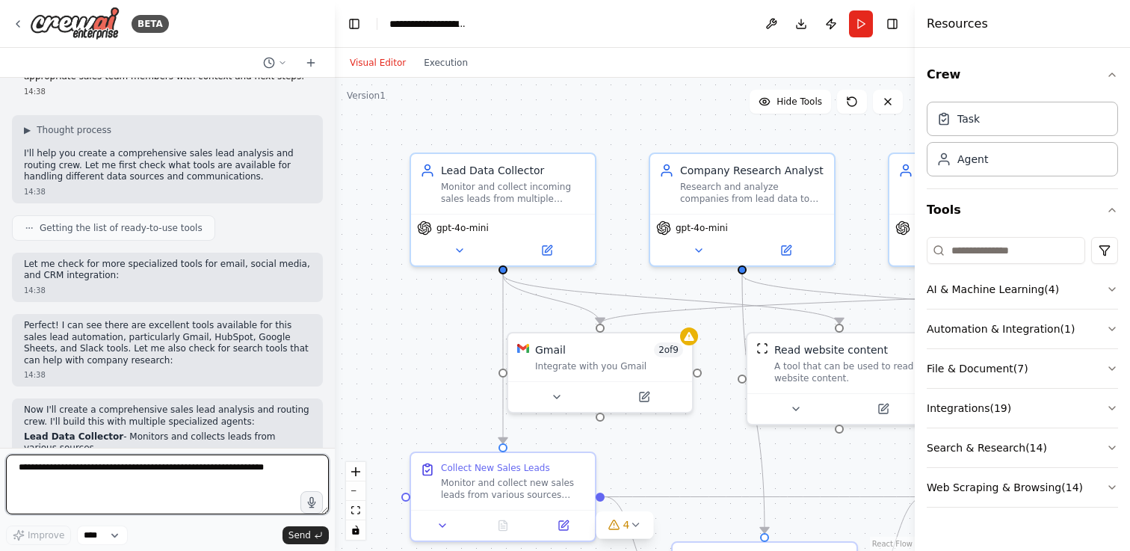
scroll to position [1647, 0]
